Goal: Information Seeking & Learning: Learn about a topic

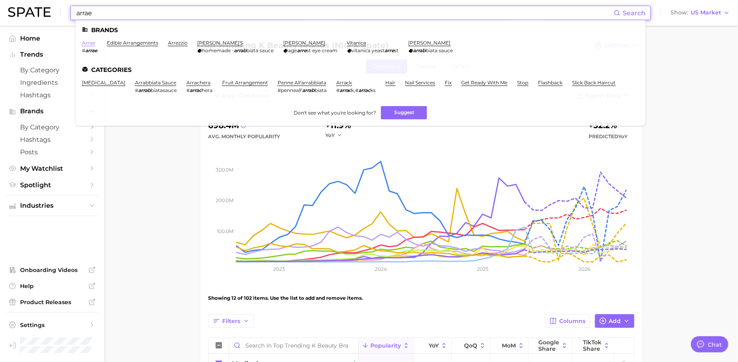
type input "arrae"
click at [87, 41] on link "arrae" at bounding box center [88, 43] width 13 height 6
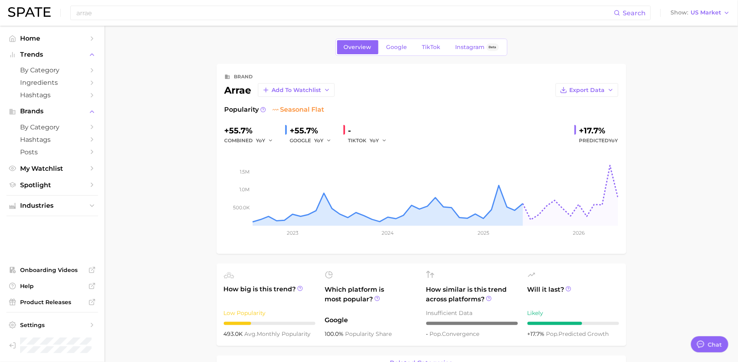
click at [423, 55] on div "Overview Google TikTok Instagram Beta" at bounding box center [421, 47] width 172 height 17
click at [424, 47] on span "TikTok" at bounding box center [431, 47] width 18 height 7
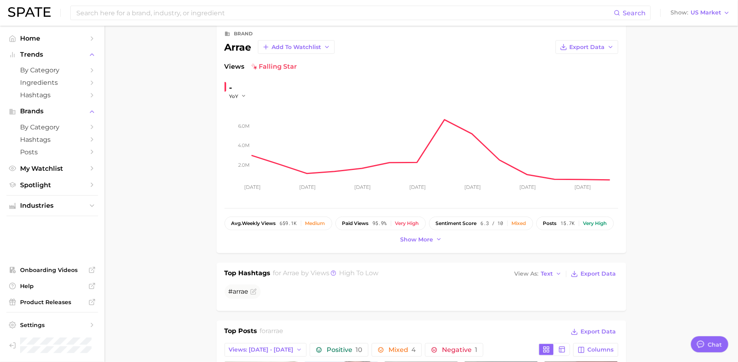
scroll to position [33, 0]
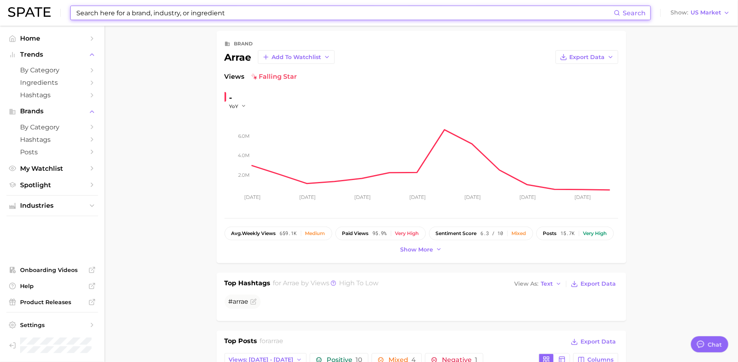
click at [365, 17] on input at bounding box center [345, 13] width 538 height 14
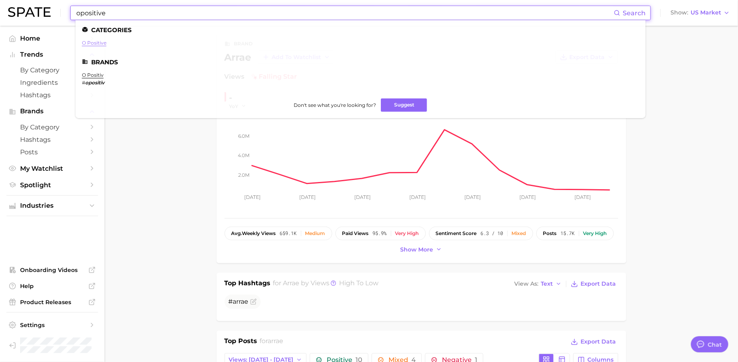
type input "opositive"
click at [90, 44] on link "o positive" at bounding box center [94, 43] width 24 height 6
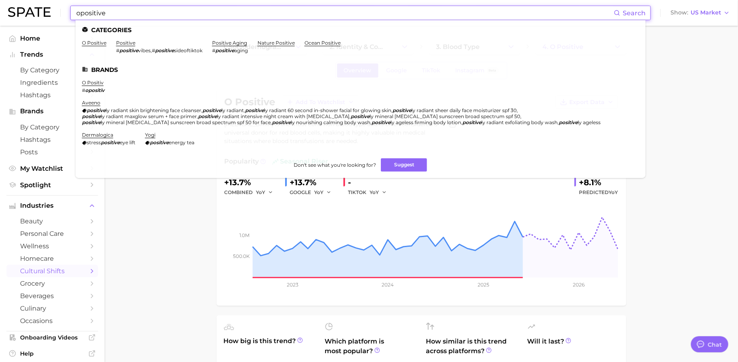
click at [437, 10] on input "opositive" at bounding box center [345, 13] width 538 height 14
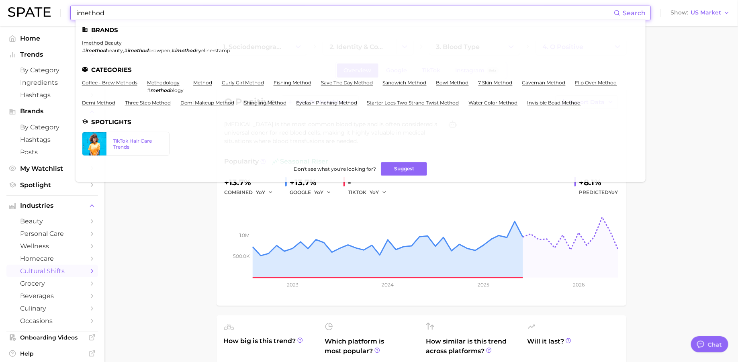
click at [393, 16] on input "imethod" at bounding box center [345, 13] width 538 height 14
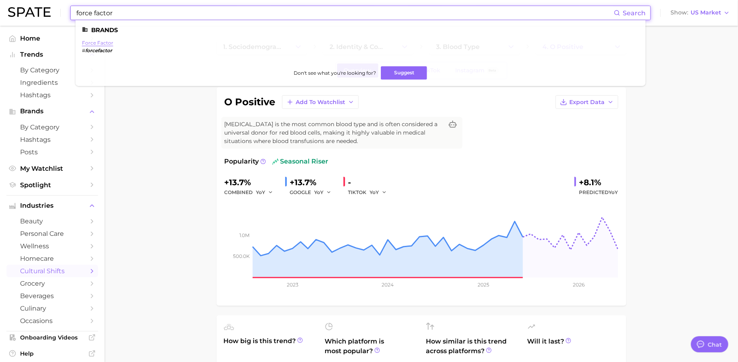
type input "force factor"
click at [102, 46] on link "force factor" at bounding box center [97, 43] width 31 height 6
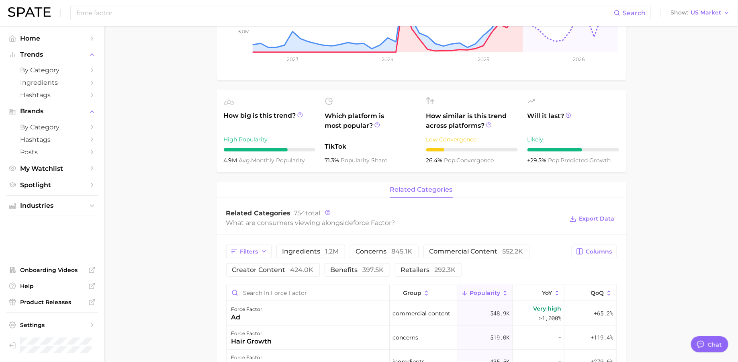
scroll to position [174, 0]
click at [367, 14] on input "force factor" at bounding box center [345, 13] width 538 height 14
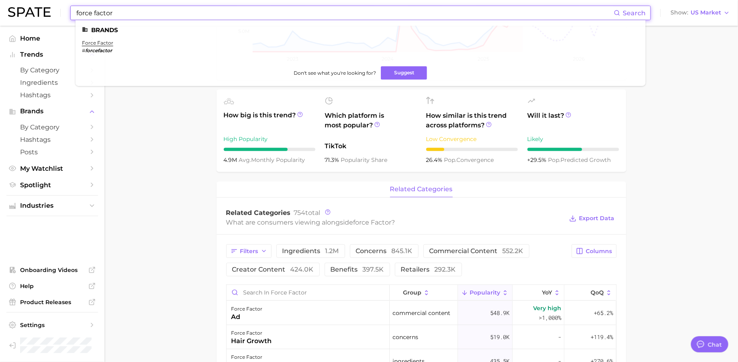
click at [367, 14] on input "force factor" at bounding box center [345, 13] width 538 height 14
click at [110, 45] on link "purelywhite deluxe" at bounding box center [105, 43] width 47 height 6
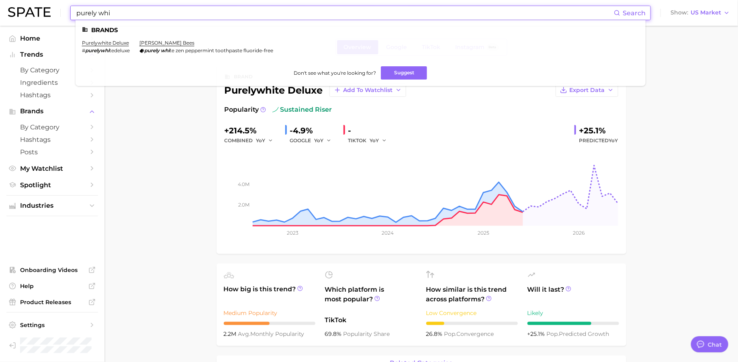
click at [344, 13] on input "purely whi" at bounding box center [345, 13] width 538 height 14
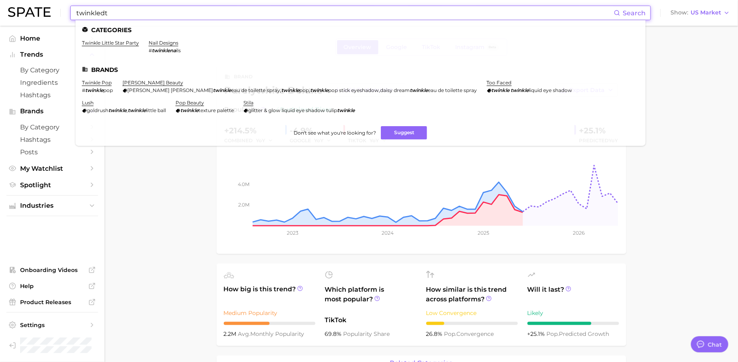
click at [99, 18] on input "twinkledt" at bounding box center [345, 13] width 538 height 14
click at [333, 10] on input "twinkledt" at bounding box center [345, 13] width 538 height 14
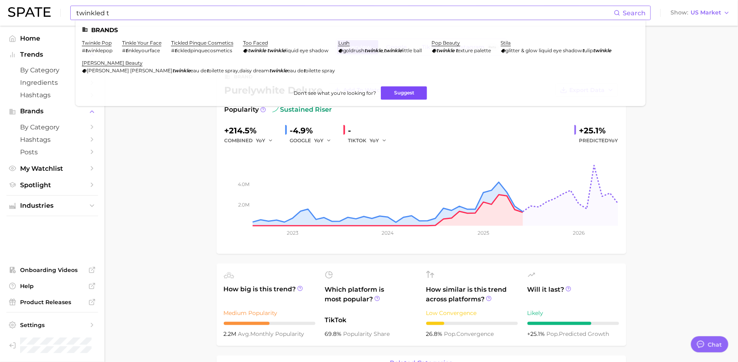
click at [392, 92] on button "Suggest" at bounding box center [404, 92] width 46 height 13
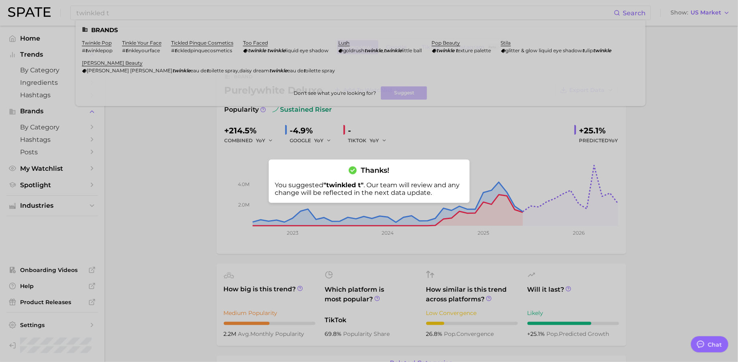
click at [410, 8] on div at bounding box center [369, 181] width 738 height 362
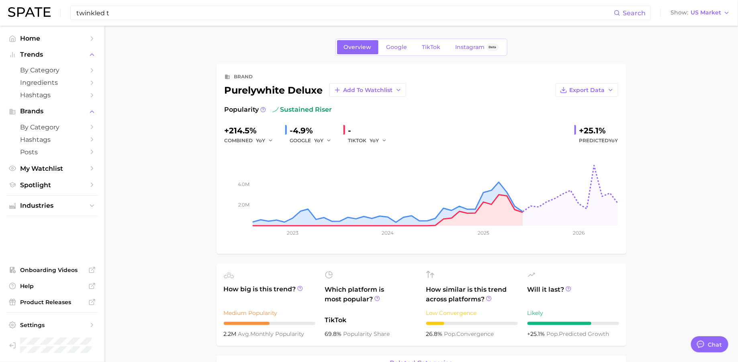
click at [410, 8] on input "twinkled t" at bounding box center [345, 13] width 538 height 14
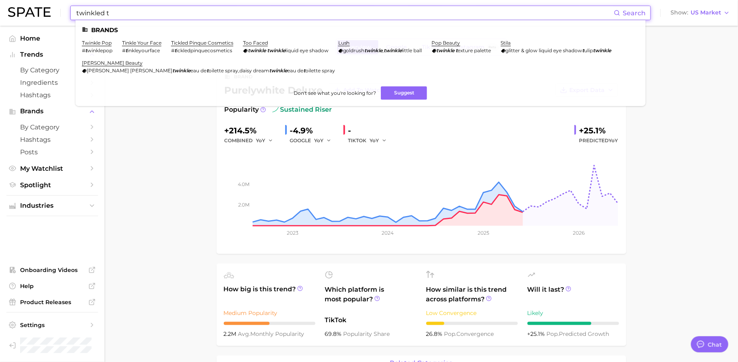
click at [410, 8] on input "twinkled t" at bounding box center [345, 13] width 538 height 14
paste input "intake"
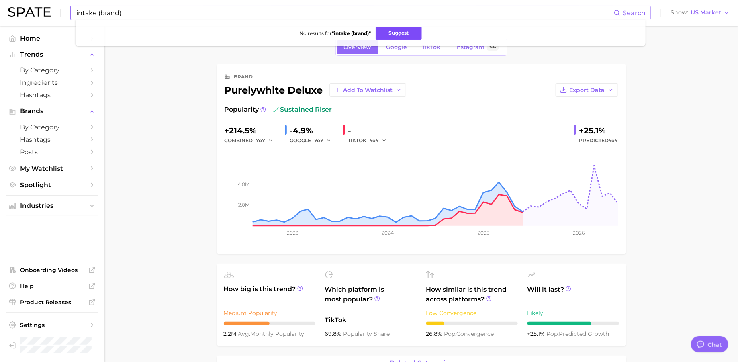
click at [392, 31] on button "Suggest" at bounding box center [399, 33] width 46 height 13
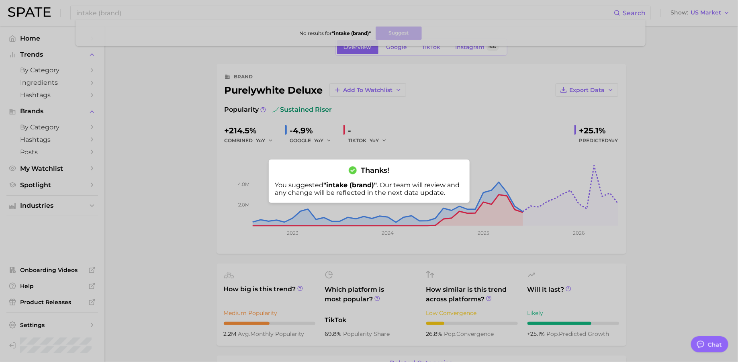
click at [358, 14] on div at bounding box center [369, 181] width 738 height 362
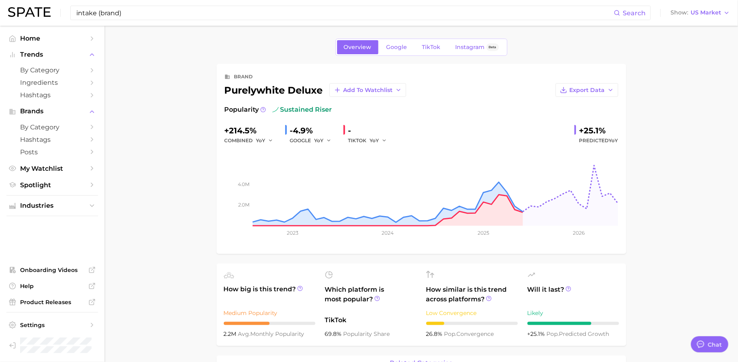
click at [358, 14] on input "intake (brand)" at bounding box center [345, 13] width 538 height 14
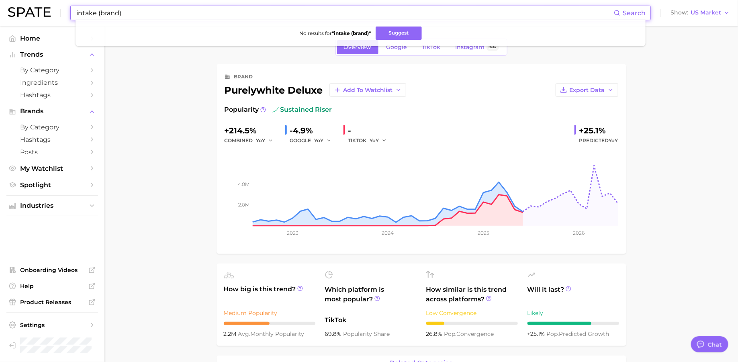
click at [358, 14] on input "intake (brand)" at bounding box center [345, 13] width 538 height 14
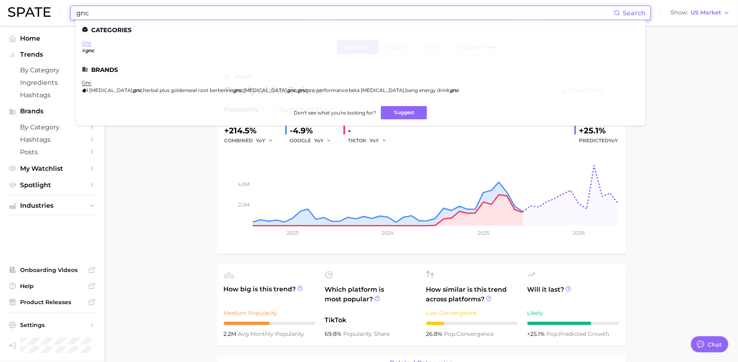
type input "gnc"
click at [84, 44] on link "gnc" at bounding box center [87, 43] width 10 height 6
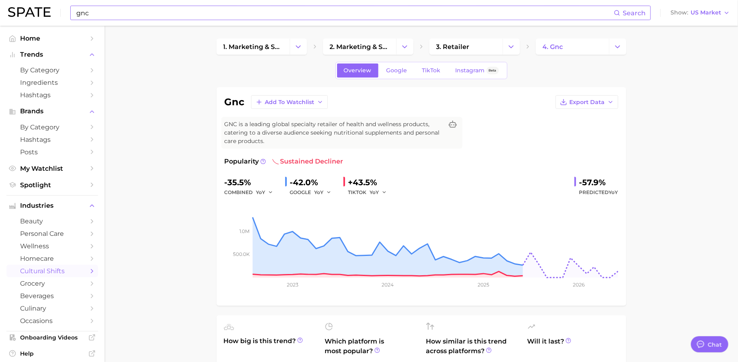
click at [398, 12] on input "gnc" at bounding box center [345, 13] width 538 height 14
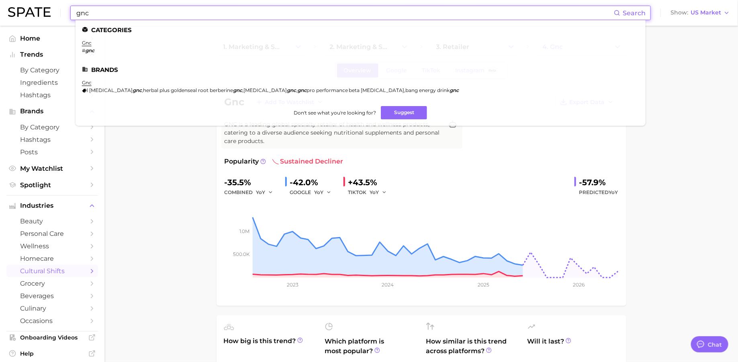
click at [398, 12] on input "gnc" at bounding box center [345, 13] width 538 height 14
paste input "linkevap"
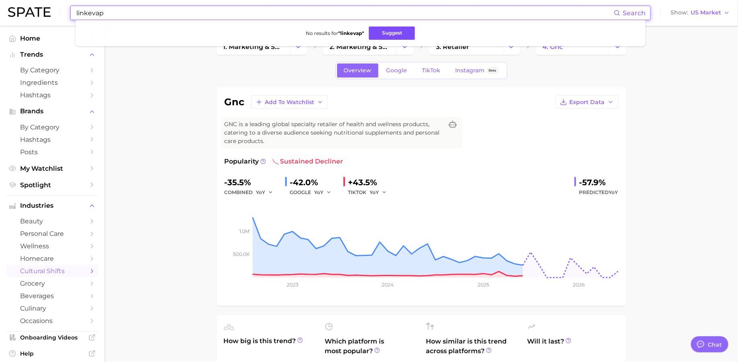
click at [408, 32] on button "Suggest" at bounding box center [392, 33] width 46 height 13
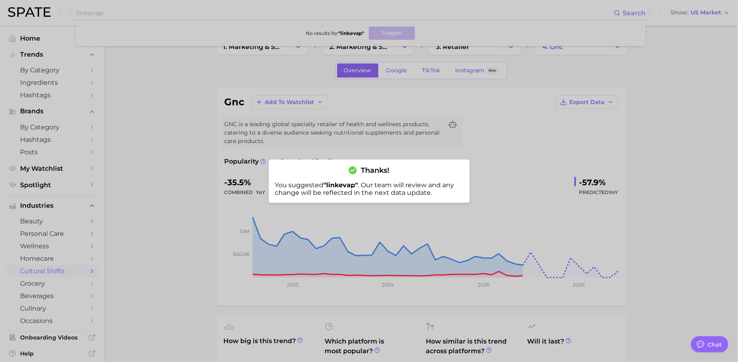
click at [389, 14] on div at bounding box center [369, 181] width 738 height 362
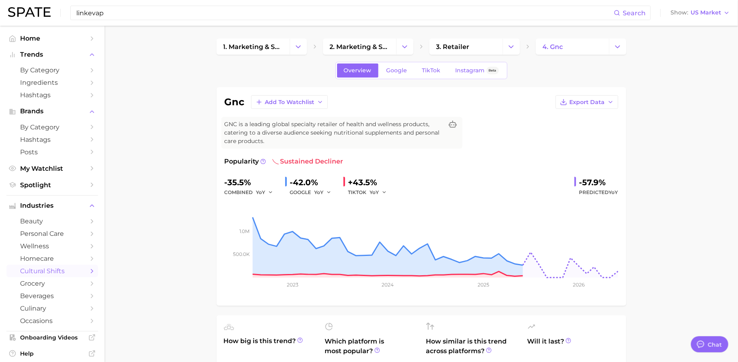
click at [389, 14] on input "linkevap" at bounding box center [345, 13] width 538 height 14
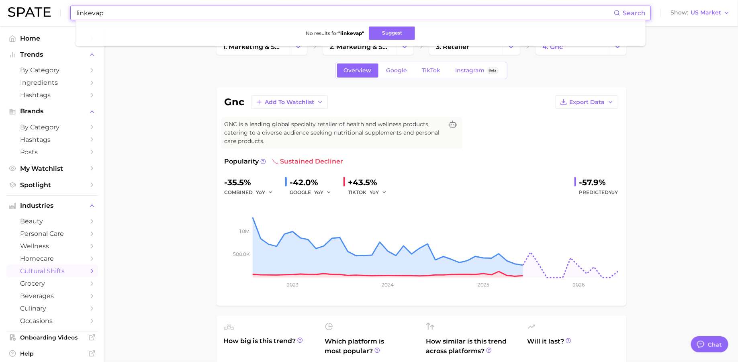
click at [389, 14] on input "linkevap" at bounding box center [345, 13] width 538 height 14
paste input "linkevap"
click at [377, 34] on button "Suggest" at bounding box center [394, 33] width 46 height 13
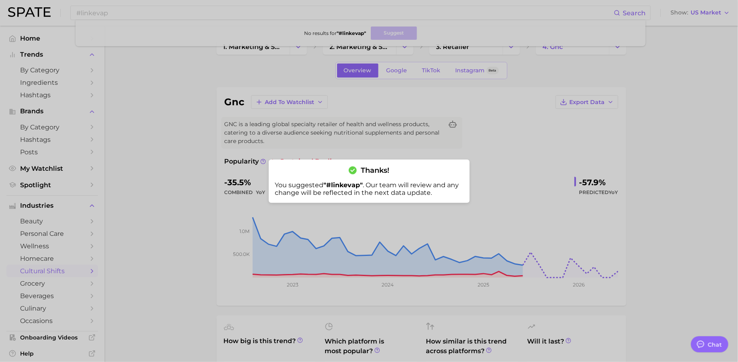
click at [412, 10] on div at bounding box center [369, 181] width 738 height 362
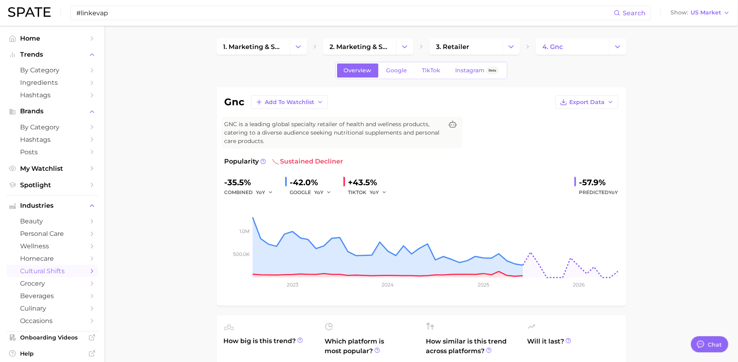
click at [412, 10] on input "#linkevap" at bounding box center [345, 13] width 538 height 14
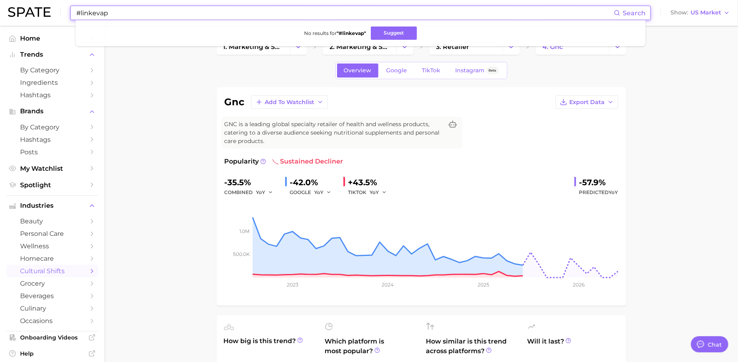
type input "#"
type input "lemme"
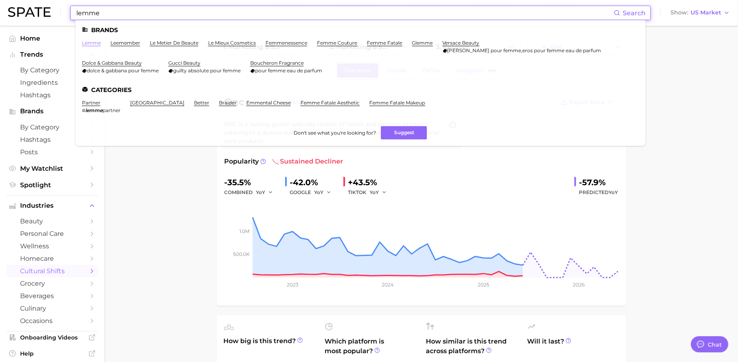
click at [96, 43] on link "lemme" at bounding box center [91, 43] width 19 height 6
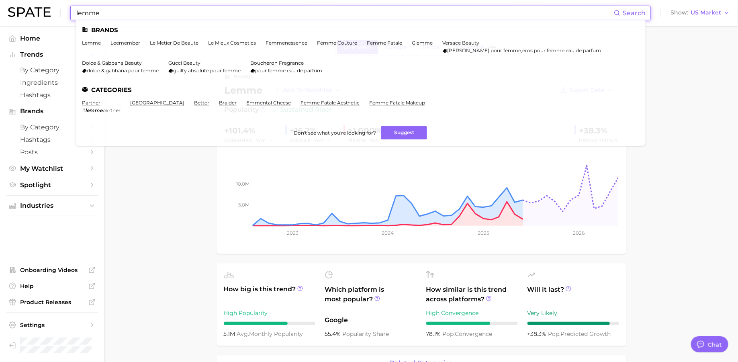
click at [318, 12] on input "lemme" at bounding box center [345, 13] width 538 height 14
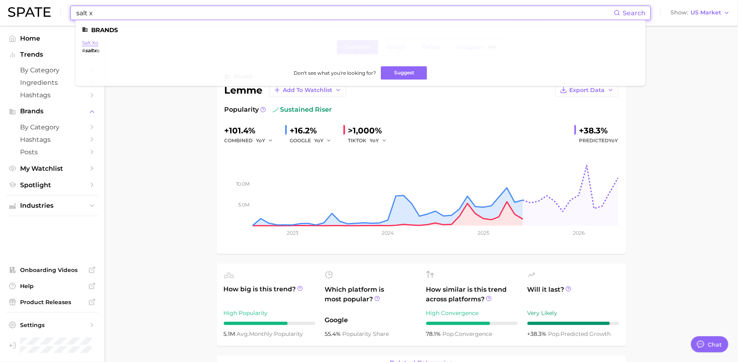
click at [86, 44] on link "salt xo" at bounding box center [90, 43] width 16 height 6
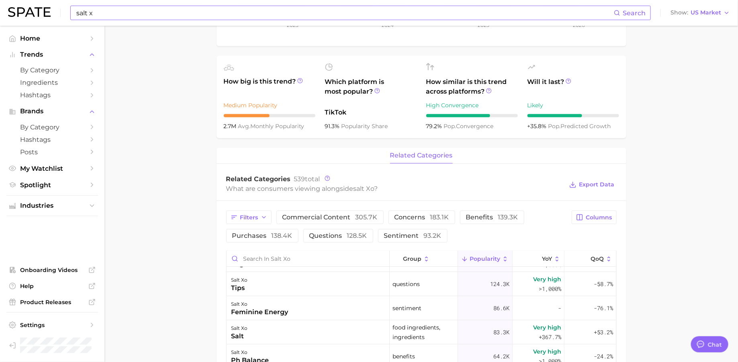
scroll to position [47, 0]
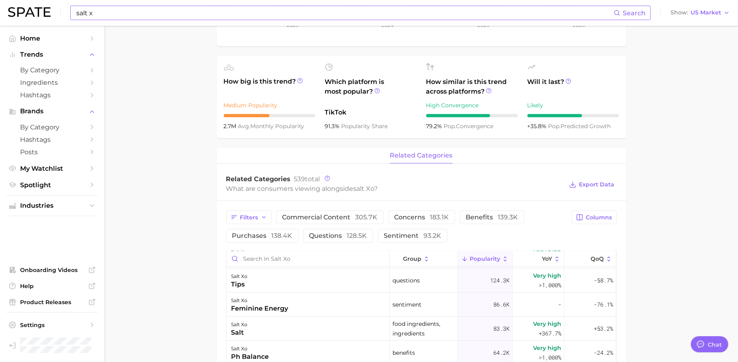
click at [412, 24] on div "salt x Search Show US Market" at bounding box center [369, 13] width 722 height 26
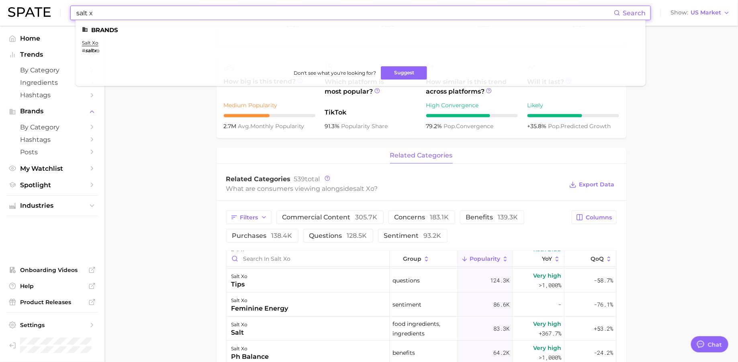
click at [414, 13] on input "salt x" at bounding box center [345, 13] width 538 height 14
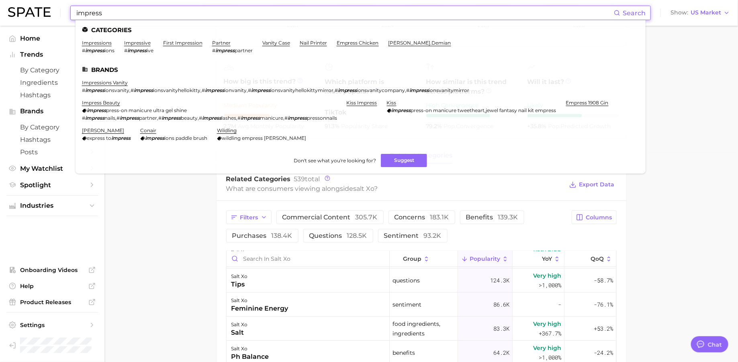
click at [440, 9] on input "impress" at bounding box center [345, 13] width 538 height 14
paste input "sevenmineral"
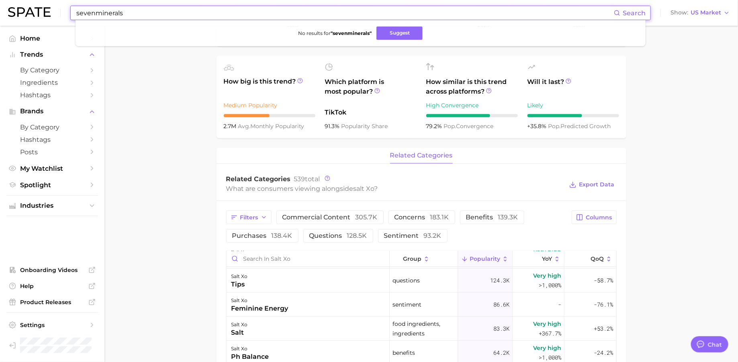
click at [96, 14] on input "sevenminerals" at bounding box center [345, 13] width 538 height 14
click at [381, 12] on input "seven minerals" at bounding box center [345, 13] width 538 height 14
type input "seven minerals (brand)"
click at [409, 33] on button "Suggest" at bounding box center [409, 33] width 46 height 13
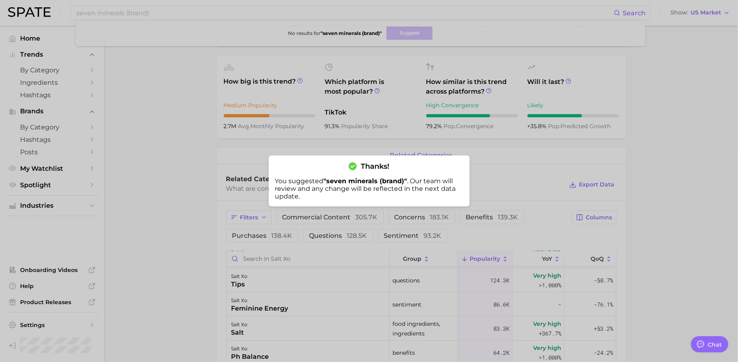
click at [313, 10] on div at bounding box center [369, 181] width 738 height 362
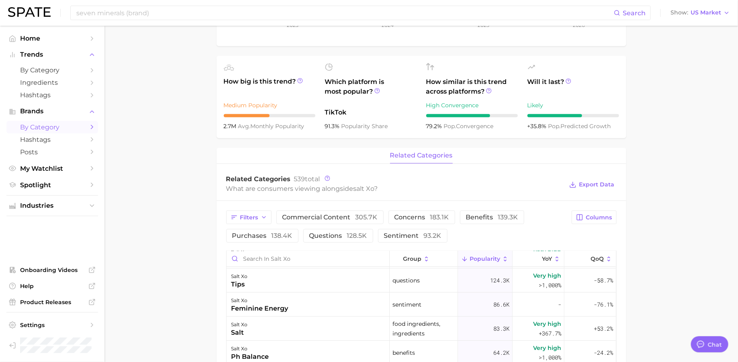
click at [50, 125] on span "by Category" at bounding box center [52, 127] width 64 height 8
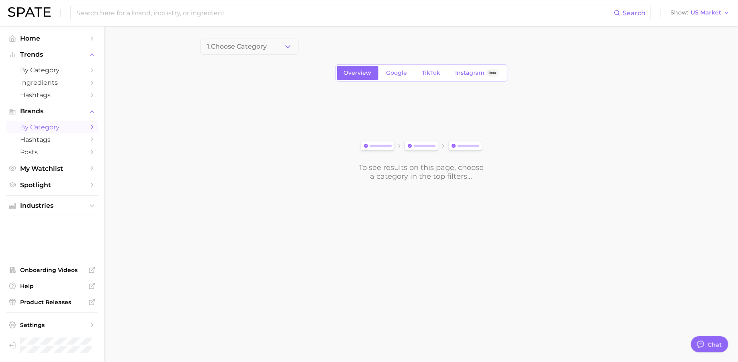
click at [287, 51] on button "1. Choose Category" at bounding box center [249, 47] width 98 height 16
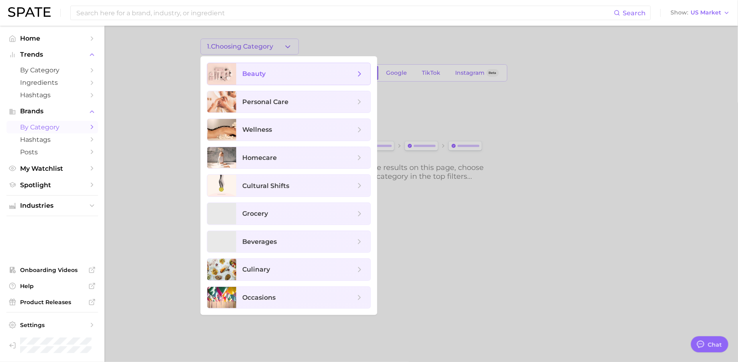
click at [276, 72] on span "beauty" at bounding box center [299, 73] width 112 height 9
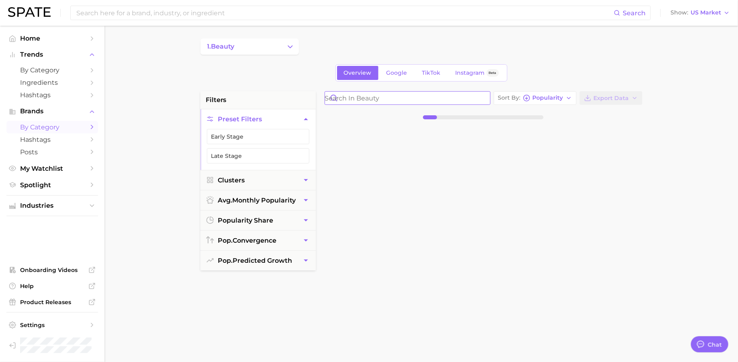
click at [379, 99] on input "Search in beauty" at bounding box center [407, 98] width 165 height 13
type input "arrae"
click at [435, 69] on span "TikTok" at bounding box center [431, 72] width 18 height 7
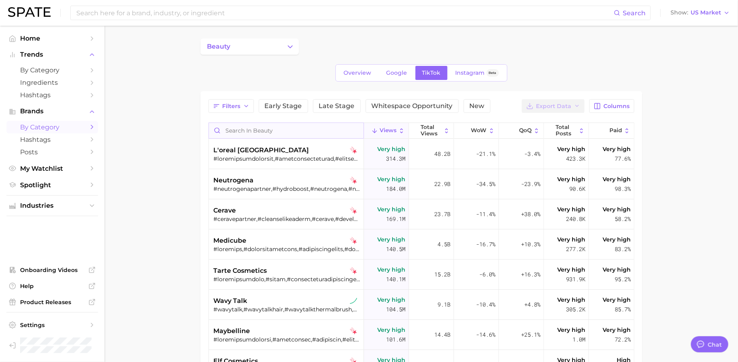
click at [300, 123] on input "Search in beauty" at bounding box center [286, 130] width 155 height 15
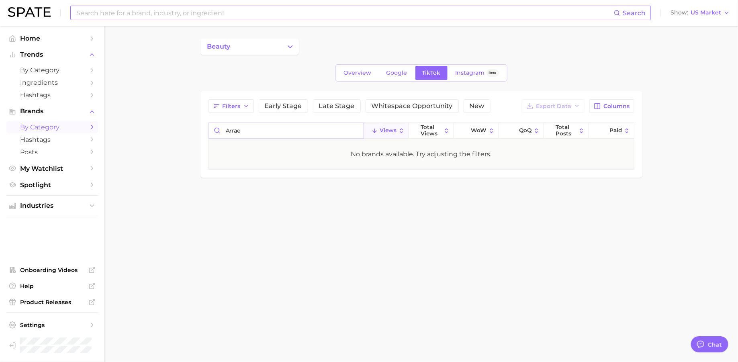
type input "arrae"
click at [214, 14] on input at bounding box center [345, 13] width 538 height 14
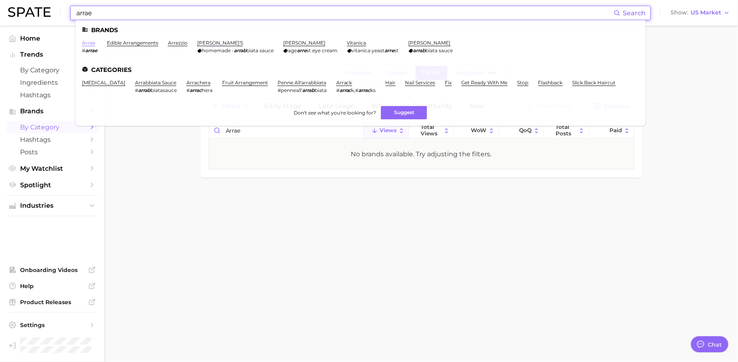
type input "arrae"
click at [86, 43] on link "arrae" at bounding box center [88, 43] width 13 height 6
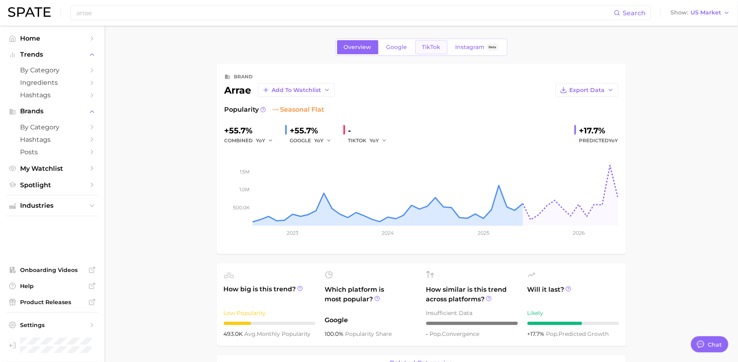
click at [427, 46] on span "TikTok" at bounding box center [431, 47] width 18 height 7
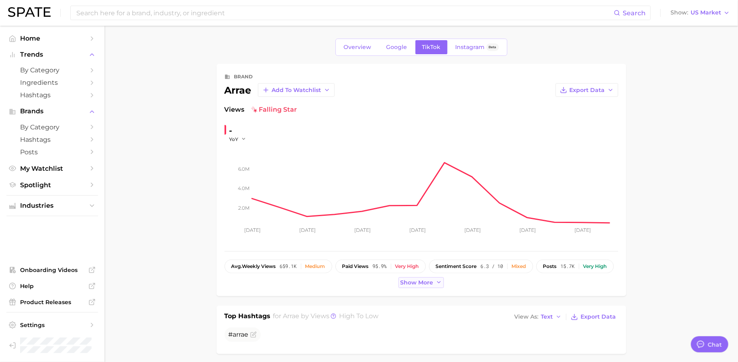
click at [419, 282] on span "Show more" at bounding box center [416, 282] width 33 height 7
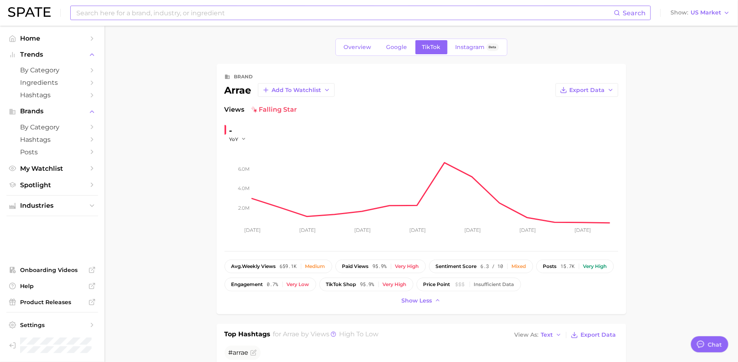
click at [409, 17] on input at bounding box center [345, 13] width 538 height 14
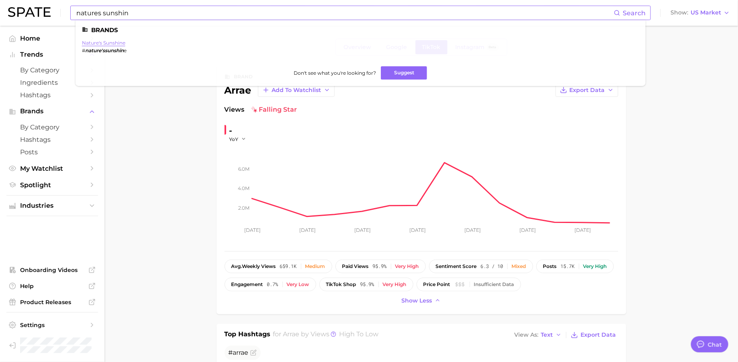
click at [95, 41] on link "nature's sunshine" at bounding box center [103, 43] width 43 height 6
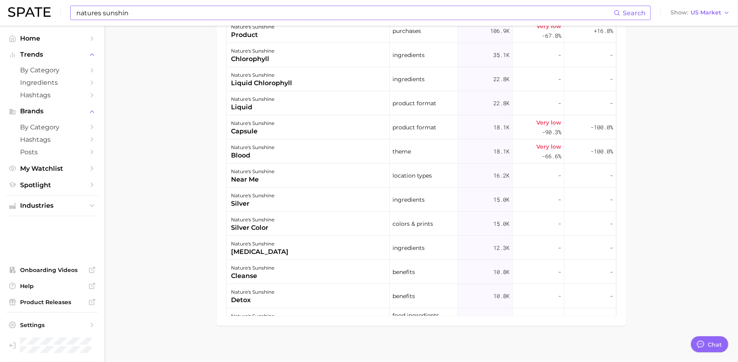
scroll to position [503, 0]
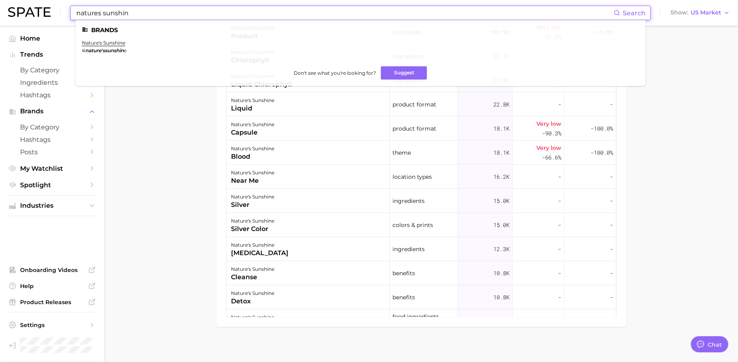
click at [400, 10] on input "natures sunshin" at bounding box center [345, 13] width 538 height 14
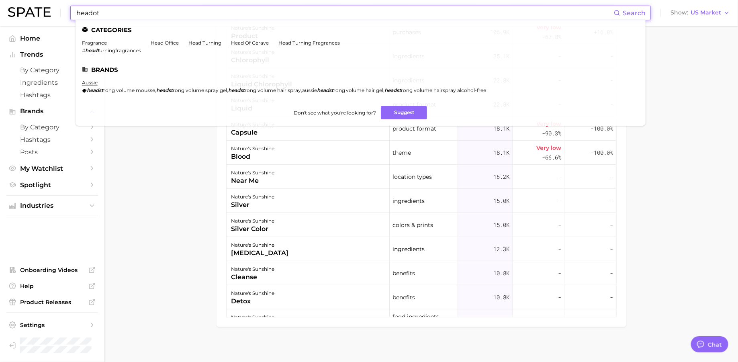
click at [76, 10] on input "headot" at bounding box center [345, 13] width 538 height 14
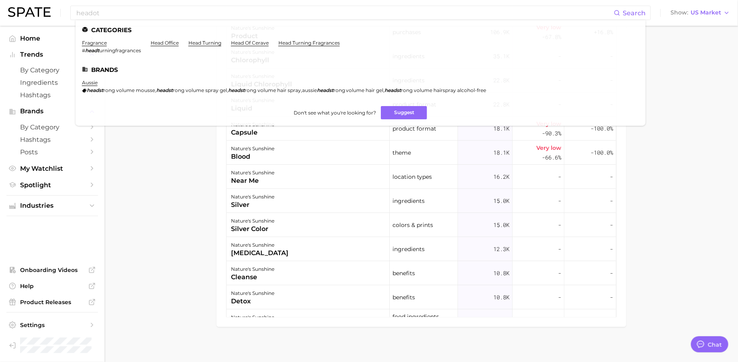
click at [114, 4] on div "headot Search Categories fragrance # headt urningfragrances head office head tu…" at bounding box center [369, 13] width 722 height 26
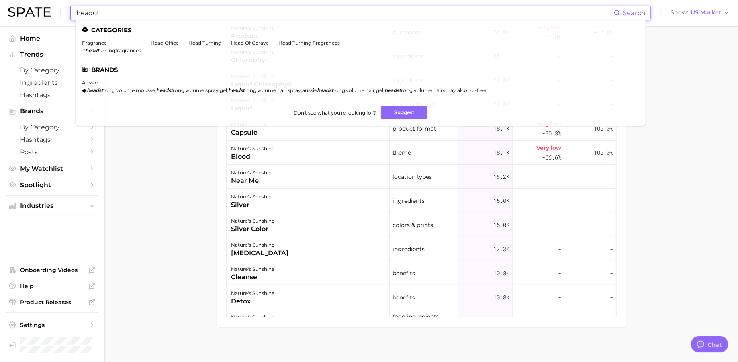
click at [113, 12] on input "headot" at bounding box center [345, 13] width 538 height 14
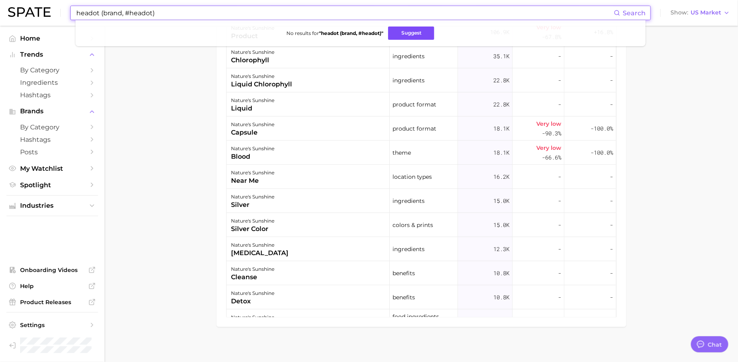
click at [402, 39] on button "Suggest" at bounding box center [411, 33] width 46 height 13
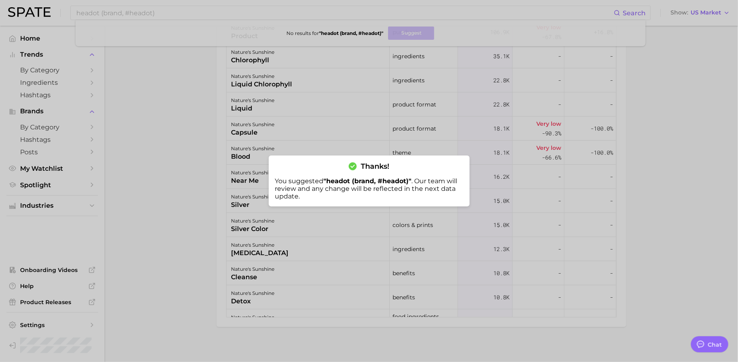
click at [335, 15] on div at bounding box center [369, 181] width 738 height 362
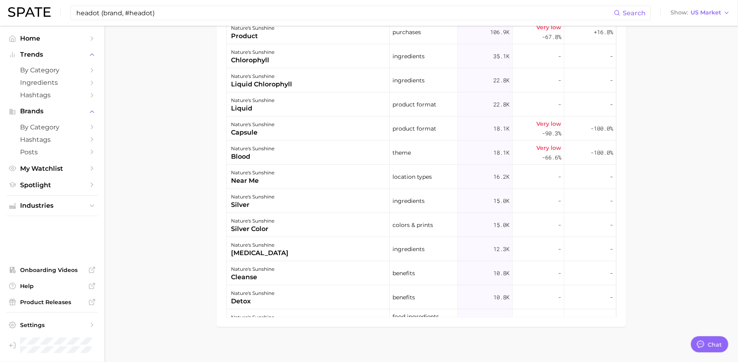
click at [335, 15] on input "headot (brand, #headot)" at bounding box center [345, 13] width 538 height 14
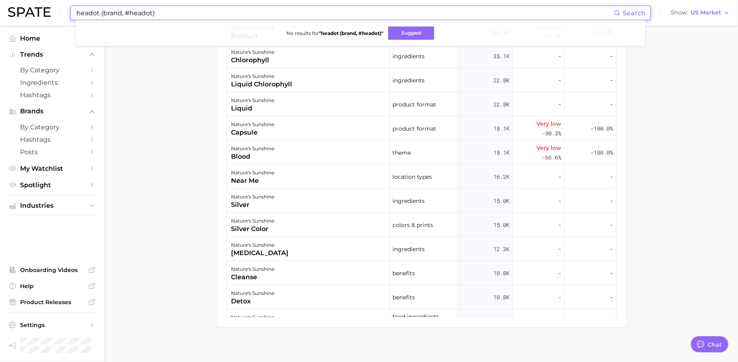
click at [335, 15] on input "headot (brand, #headot)" at bounding box center [345, 13] width 538 height 14
paste input "btartboxnails"
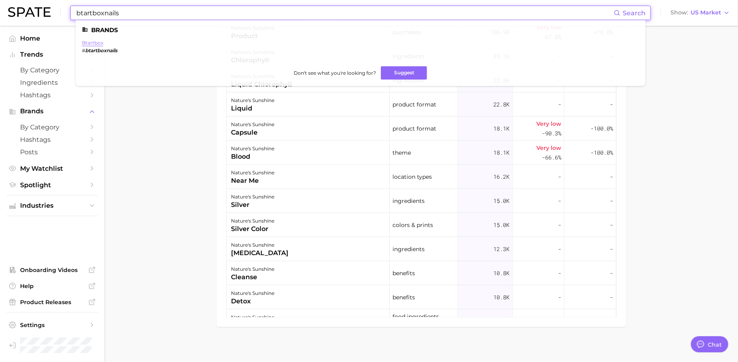
click at [97, 42] on link "btartbox" at bounding box center [92, 43] width 21 height 6
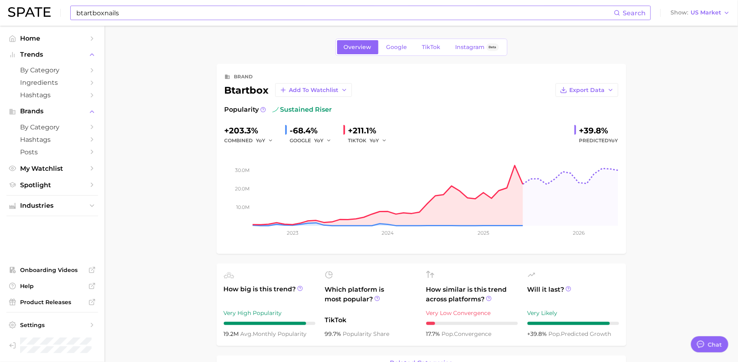
click at [378, 16] on input "btartboxnails" at bounding box center [345, 13] width 538 height 14
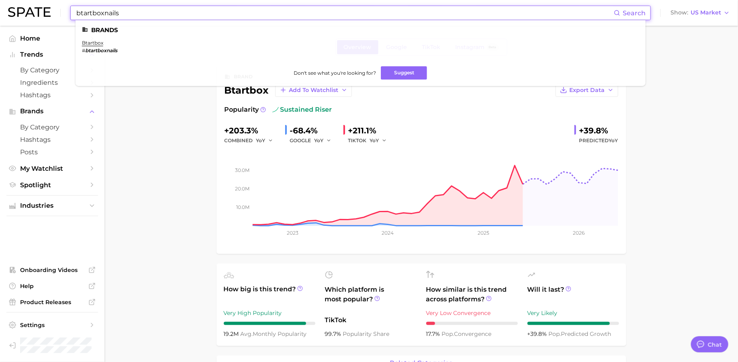
click at [378, 16] on input "btartboxnails" at bounding box center [345, 13] width 538 height 14
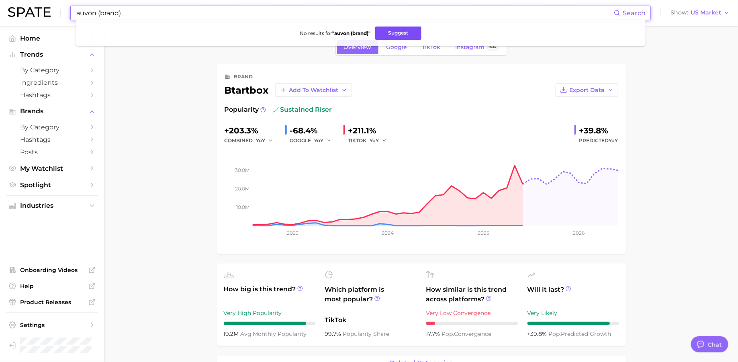
click at [400, 31] on button "Suggest" at bounding box center [398, 33] width 46 height 13
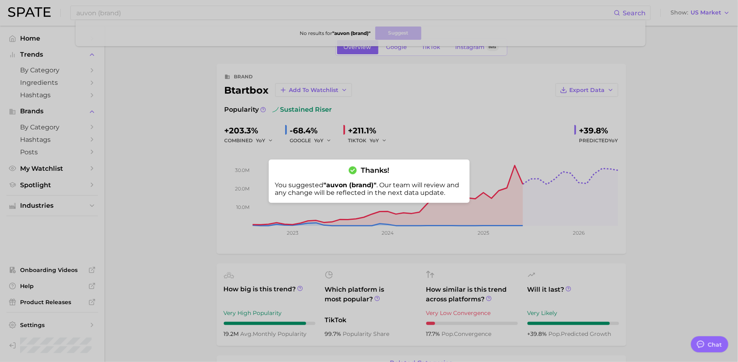
click at [457, 6] on div at bounding box center [369, 181] width 738 height 362
click at [457, 6] on input "auvon (brand)" at bounding box center [345, 13] width 538 height 14
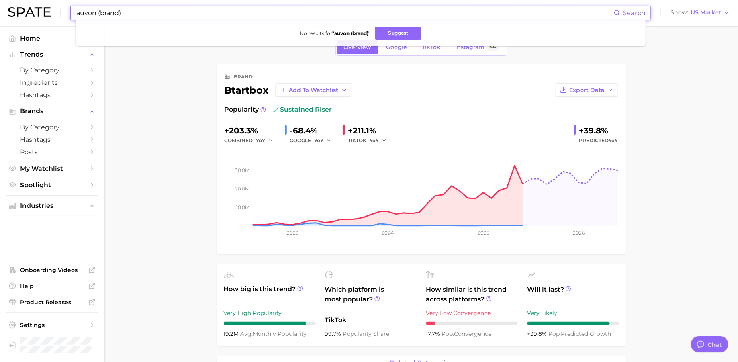
click at [457, 6] on input "auvon (brand)" at bounding box center [345, 13] width 538 height 14
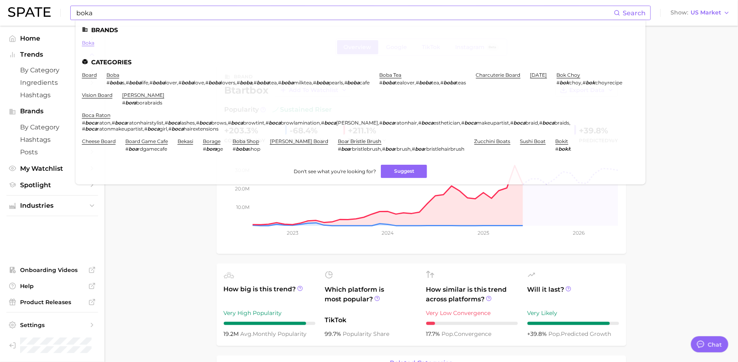
click at [88, 42] on link "boka" at bounding box center [88, 43] width 12 height 6
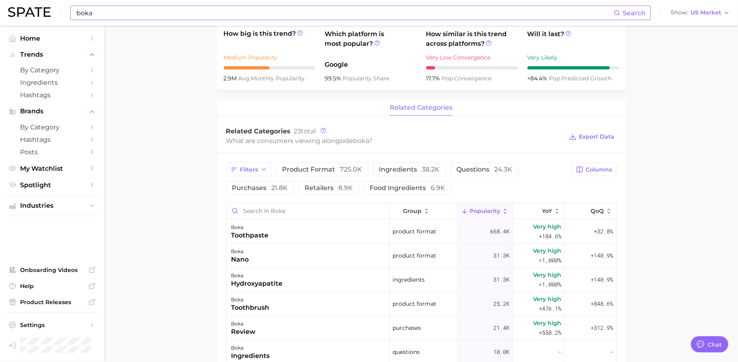
scroll to position [267, 0]
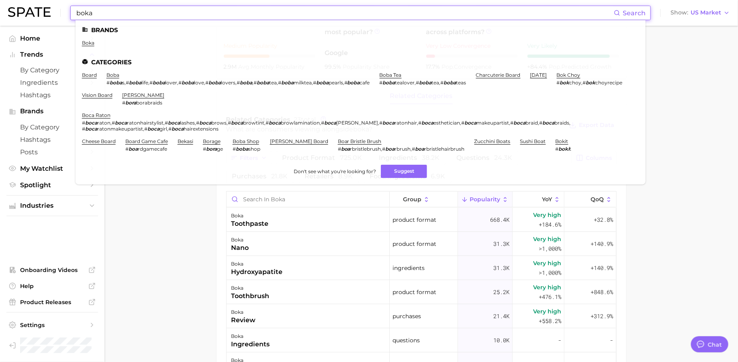
click at [452, 17] on input "boka" at bounding box center [345, 13] width 538 height 14
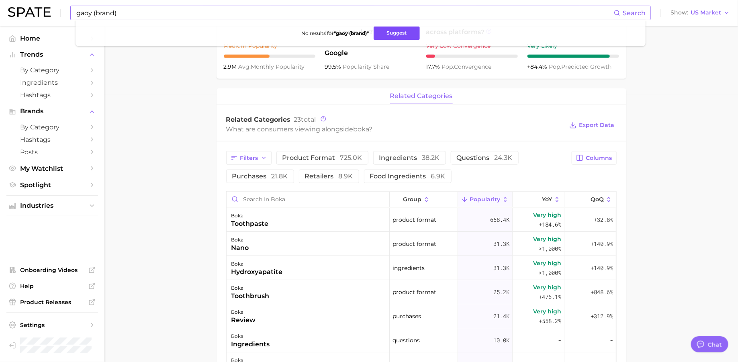
click at [385, 29] on button "Suggest" at bounding box center [396, 33] width 46 height 13
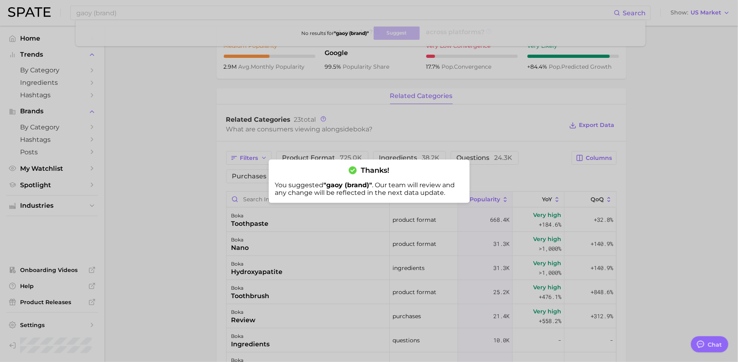
click at [450, 14] on div at bounding box center [369, 181] width 738 height 362
click at [450, 14] on input "gaoy (brand)" at bounding box center [345, 13] width 538 height 14
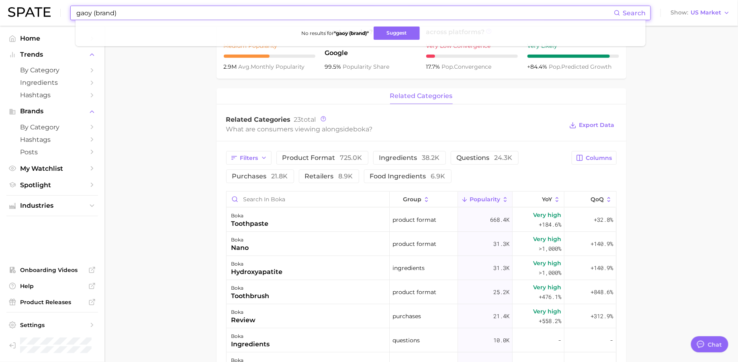
click at [450, 14] on input "gaoy (brand)" at bounding box center [345, 13] width 538 height 14
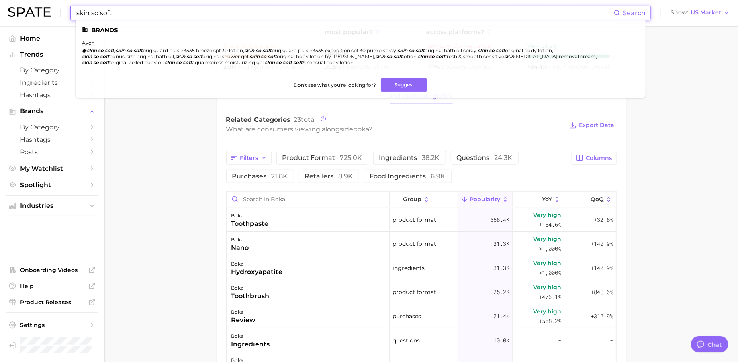
click at [404, 12] on input "skin so soft" at bounding box center [345, 13] width 538 height 14
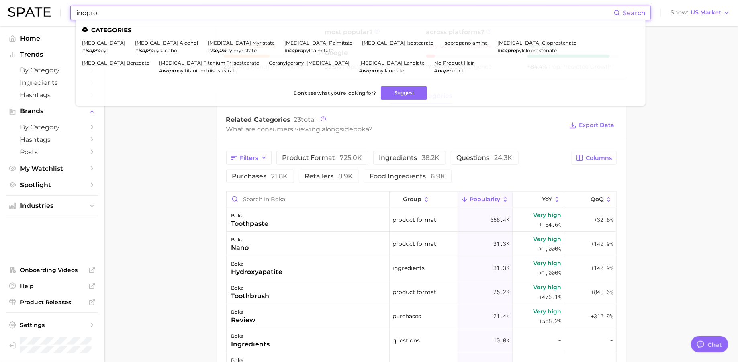
click at [129, 16] on input "inopro" at bounding box center [345, 13] width 538 height 14
type input "d"
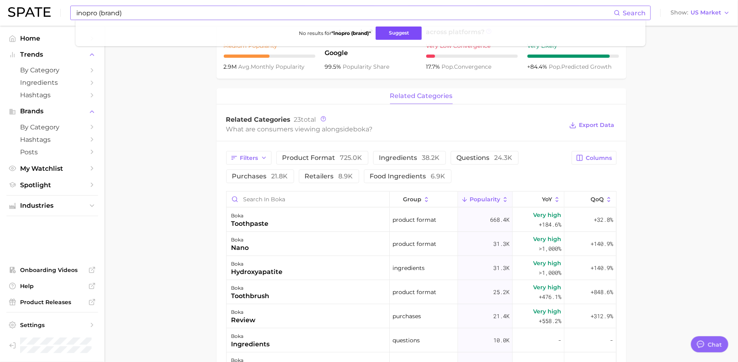
click at [404, 31] on button "Suggest" at bounding box center [399, 33] width 46 height 13
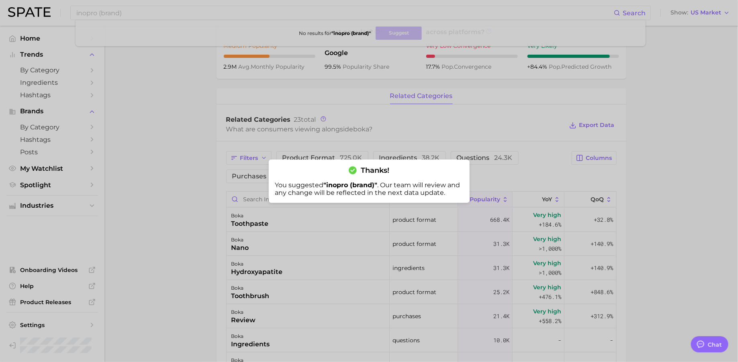
click at [237, 13] on div at bounding box center [369, 181] width 738 height 362
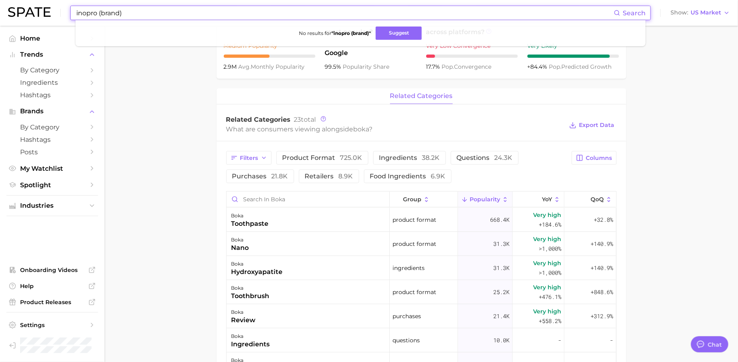
click at [237, 13] on input "inopro (brand)" at bounding box center [345, 13] width 538 height 14
click at [395, 35] on button "Suggest" at bounding box center [402, 33] width 46 height 13
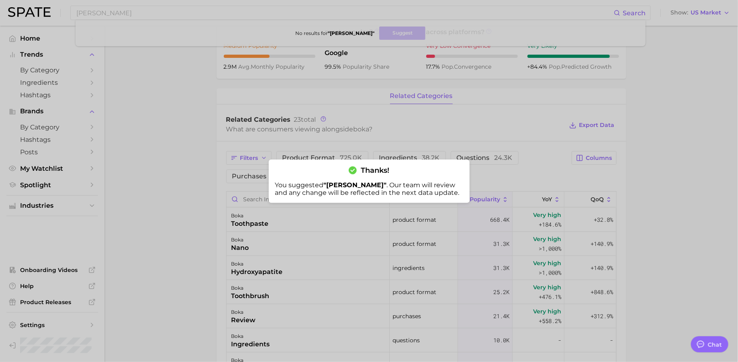
click at [412, 8] on div at bounding box center [369, 181] width 738 height 362
click at [412, 8] on input "[PERSON_NAME]" at bounding box center [345, 13] width 538 height 14
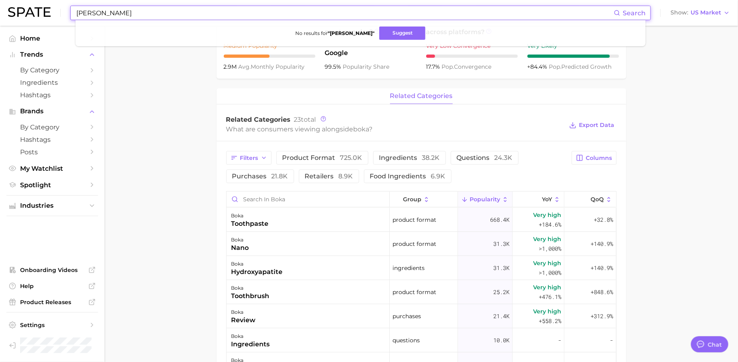
click at [412, 8] on input "[PERSON_NAME]" at bounding box center [345, 13] width 538 height 14
click at [393, 29] on button "Suggest" at bounding box center [390, 33] width 46 height 13
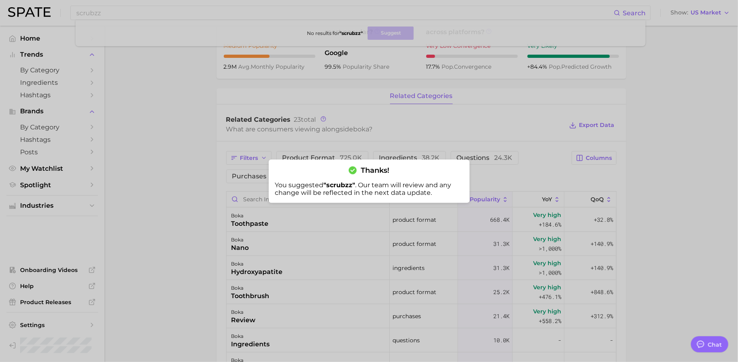
click at [347, 10] on div at bounding box center [369, 181] width 738 height 362
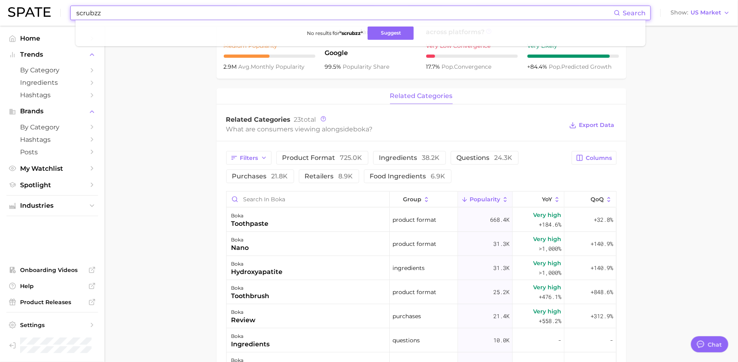
click at [347, 10] on input "scrubzz" at bounding box center [345, 13] width 538 height 14
click at [388, 32] on button "Suggest" at bounding box center [399, 33] width 46 height 13
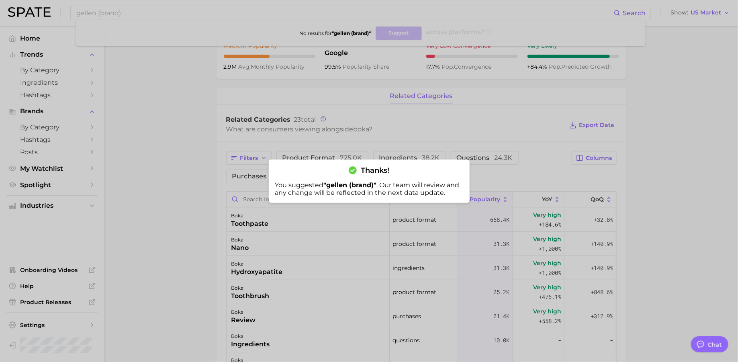
click at [336, 13] on div at bounding box center [369, 181] width 738 height 362
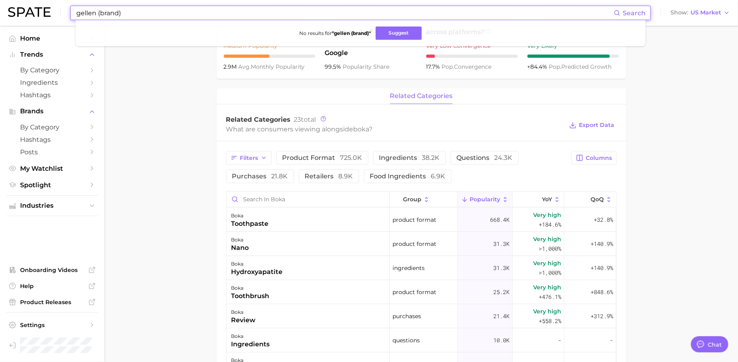
click at [336, 13] on input "gellen (brand)" at bounding box center [345, 13] width 538 height 14
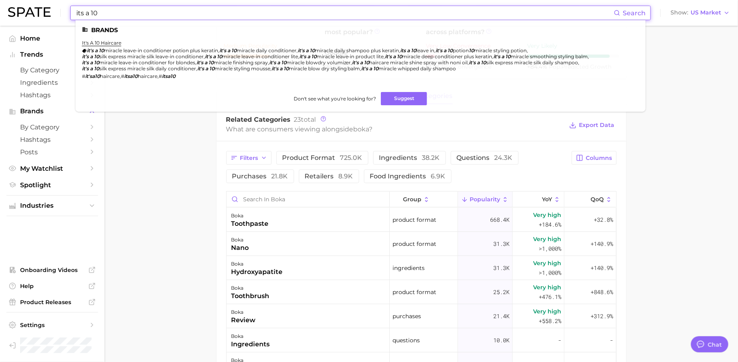
click at [373, 6] on input "its a 10" at bounding box center [345, 13] width 538 height 14
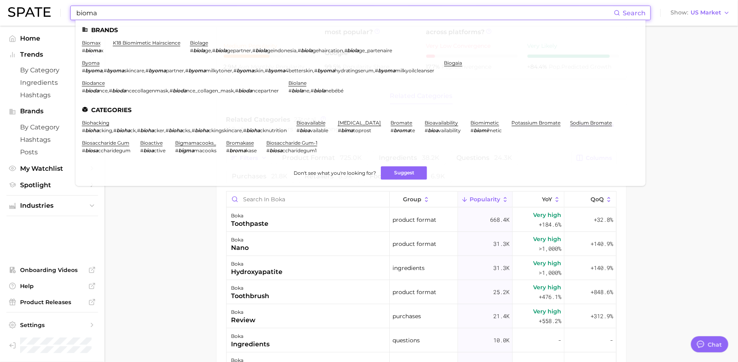
click at [400, 12] on input "bioma" at bounding box center [345, 13] width 538 height 14
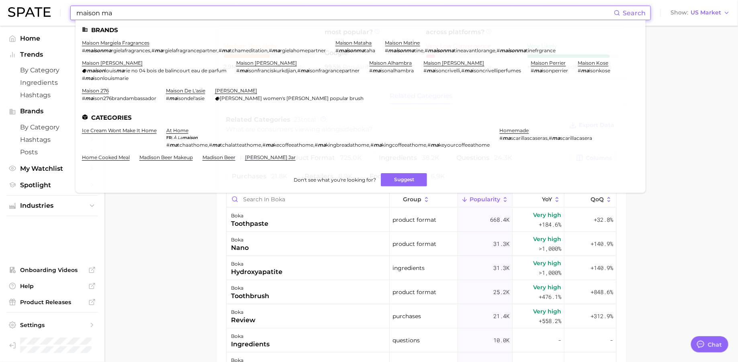
click at [391, 12] on input "maison ma" at bounding box center [345, 13] width 538 height 14
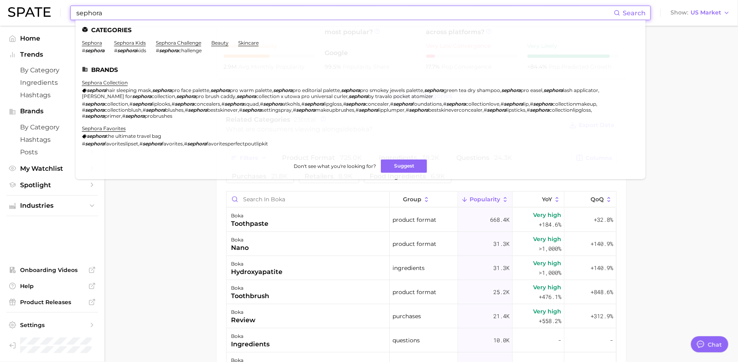
click at [320, 13] on input "sephora" at bounding box center [345, 13] width 538 height 14
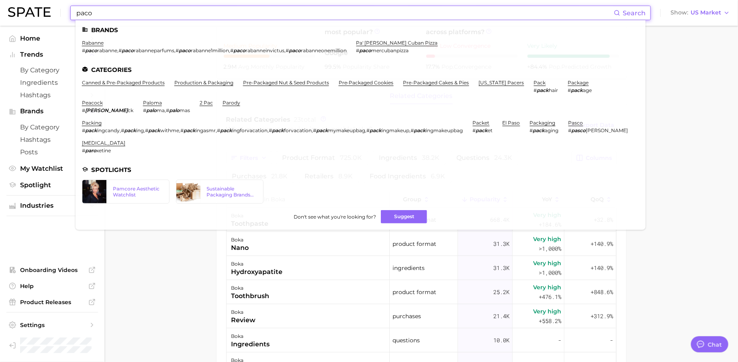
click at [304, 17] on input "paco" at bounding box center [345, 13] width 538 height 14
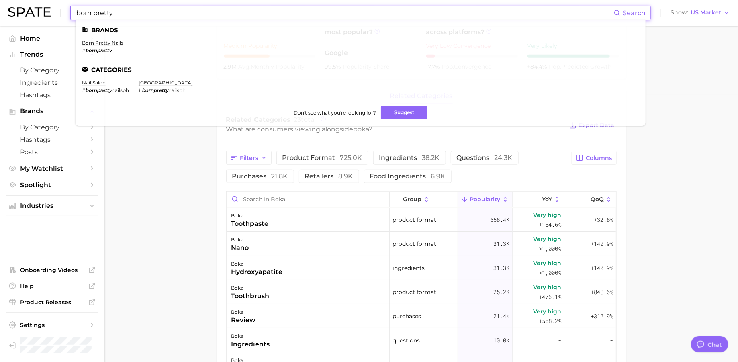
click at [476, 14] on input "born pretty" at bounding box center [345, 13] width 538 height 14
paste input "makeuperaser"
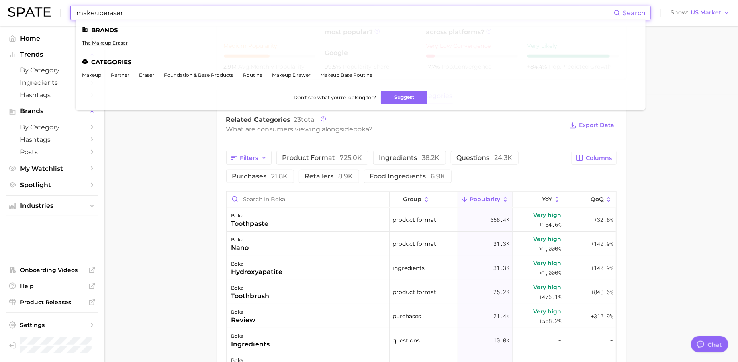
click at [365, 12] on input "makeuperaser" at bounding box center [345, 13] width 538 height 14
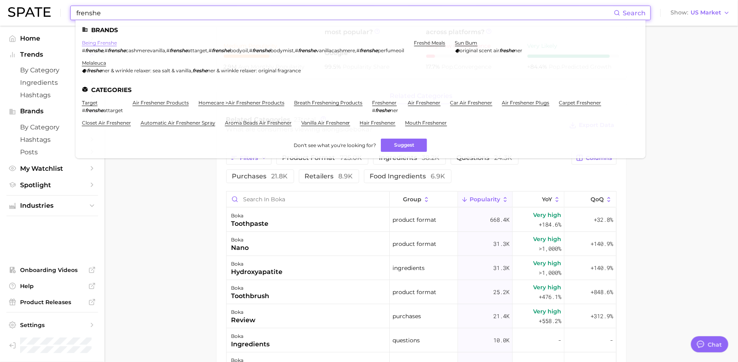
click at [92, 42] on link "being frenshe" at bounding box center [99, 43] width 35 height 6
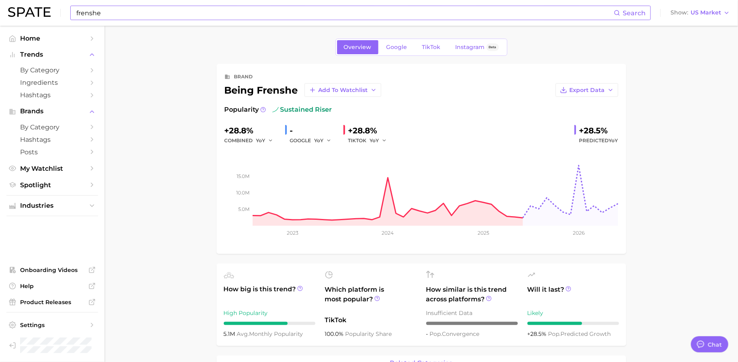
click at [431, 7] on input "frenshe" at bounding box center [345, 13] width 538 height 14
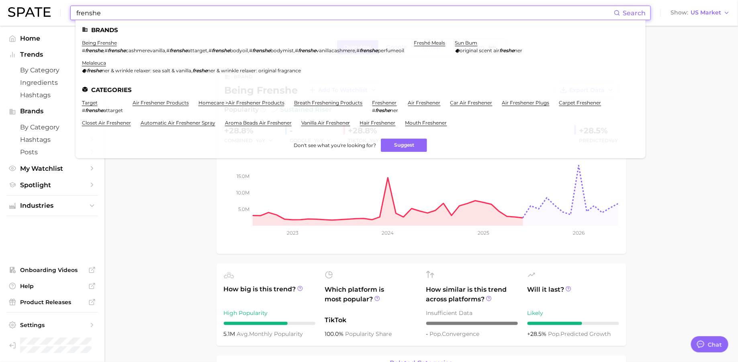
click at [431, 7] on input "frenshe" at bounding box center [345, 13] width 538 height 14
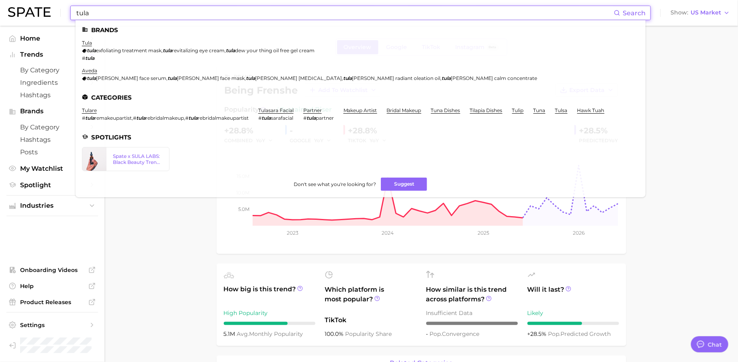
click at [412, 10] on input "tula" at bounding box center [345, 13] width 538 height 14
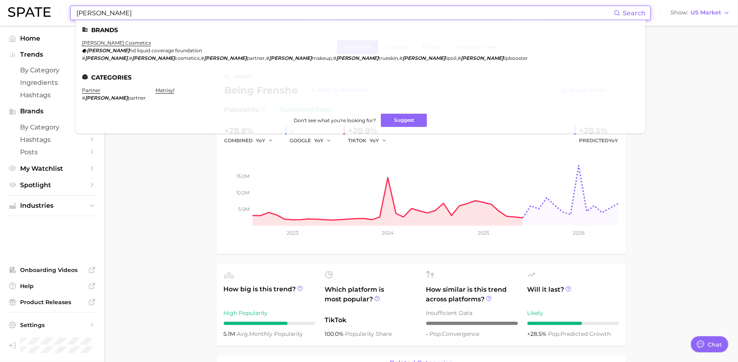
click at [411, 14] on input "[PERSON_NAME]" at bounding box center [345, 13] width 538 height 14
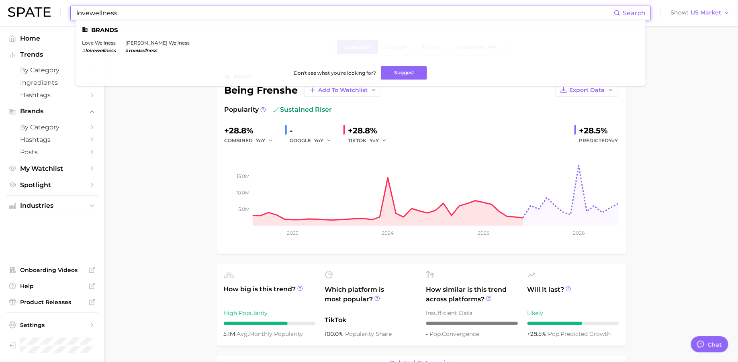
click at [374, 11] on input "lovewellness" at bounding box center [345, 13] width 538 height 14
click at [293, 18] on input "aliver beauty" at bounding box center [345, 13] width 538 height 14
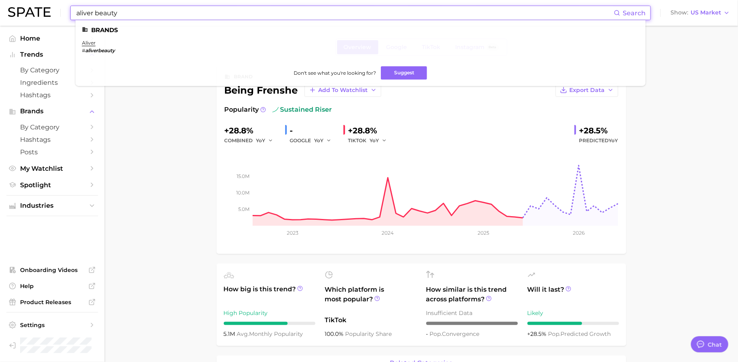
click at [293, 18] on input "aliver beauty" at bounding box center [345, 13] width 538 height 14
type input "a"
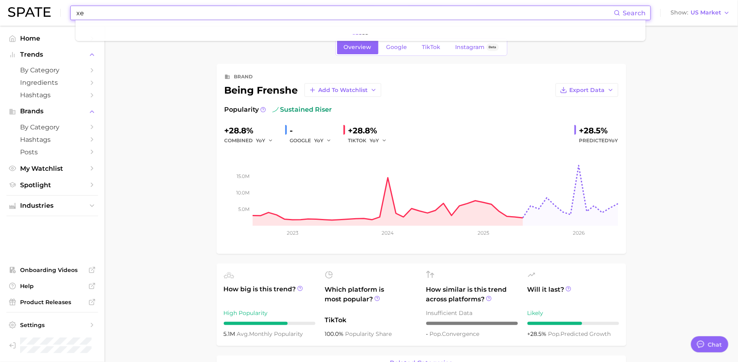
type input "x"
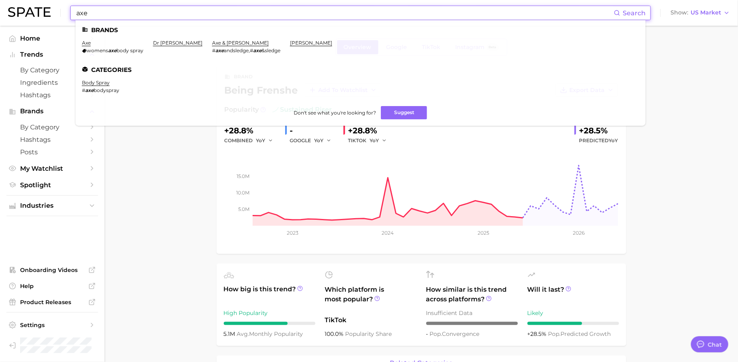
click at [341, 13] on input "axe" at bounding box center [345, 13] width 538 height 14
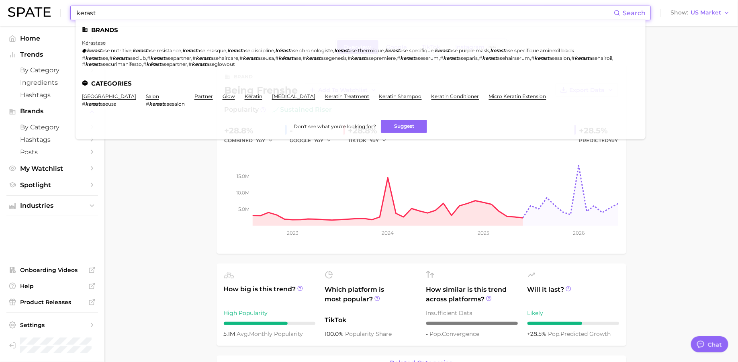
click at [372, 15] on input "kerast" at bounding box center [345, 13] width 538 height 14
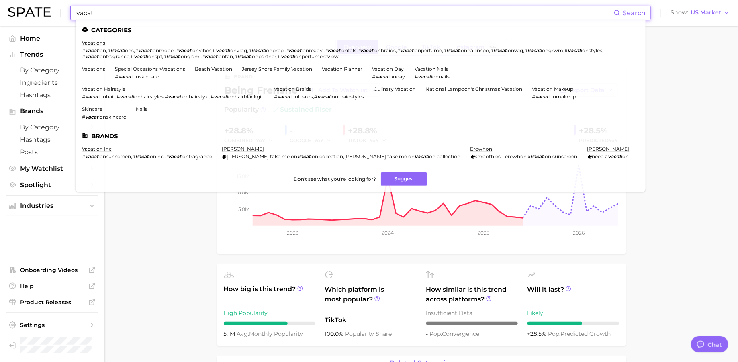
click at [439, 10] on input "vacat" at bounding box center [345, 13] width 538 height 14
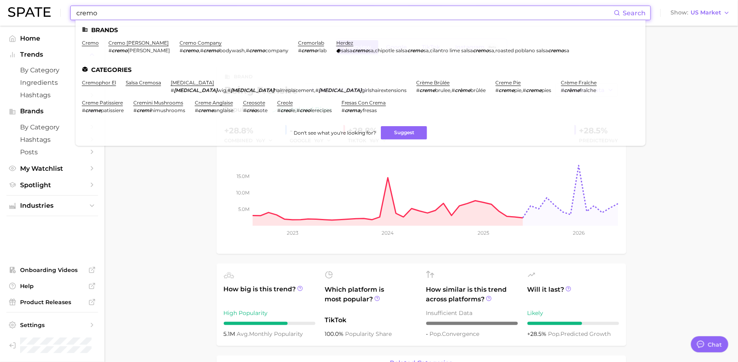
click at [572, 19] on input "cremo" at bounding box center [345, 13] width 538 height 14
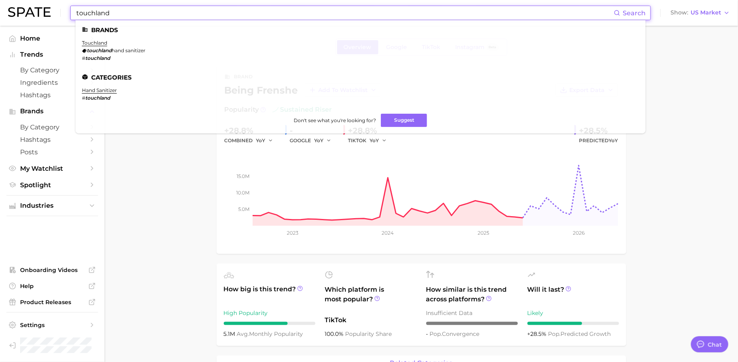
click at [420, 12] on input "touchland" at bounding box center [345, 13] width 538 height 14
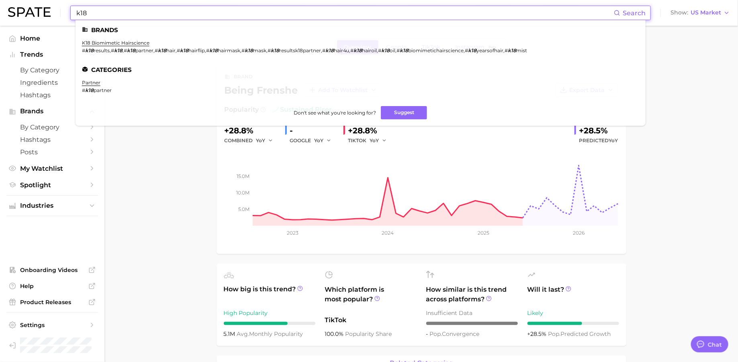
click at [388, 8] on input "k18" at bounding box center [345, 13] width 538 height 14
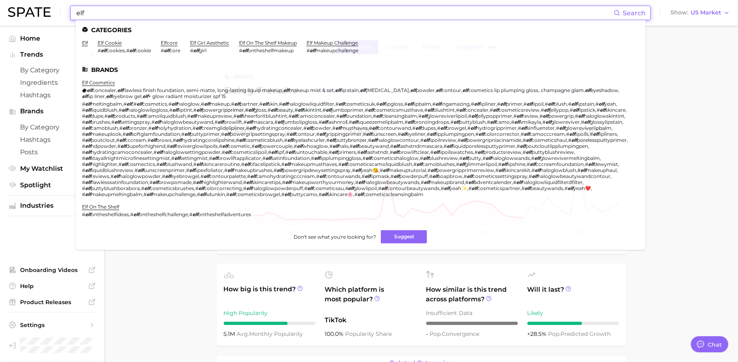
type input "elf"
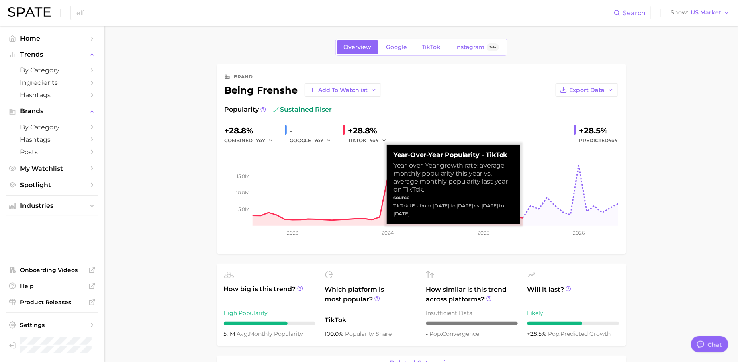
drag, startPoint x: 418, startPoint y: 214, endPoint x: 392, endPoint y: 208, distance: 27.2
click at [392, 208] on div "Year-over-Year Popularity - TikTok Year-over-Year growth rate: average monthly …" at bounding box center [453, 185] width 133 height 80
copy div "TikTok US - from [DATE] to [DATE] vs. [DATE] to [DATE]"
